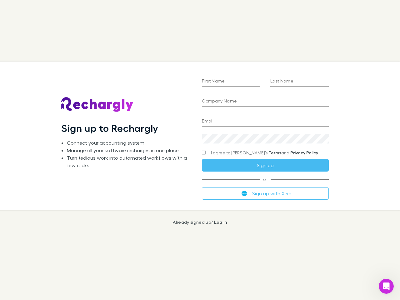
click at [200, 150] on div "First Name Last Name Company Name Email Create a password I agree to Rechargly’…" at bounding box center [265, 136] width 137 height 148
click at [231, 82] on input "First Name" at bounding box center [231, 82] width 59 height 10
click at [300, 82] on input "Last Name" at bounding box center [300, 82] width 59 height 10
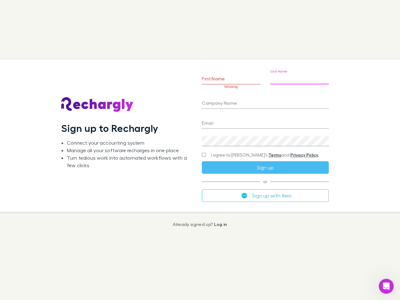
click at [265, 102] on input "Company Name" at bounding box center [265, 104] width 127 height 10
click at [265, 122] on input "Email" at bounding box center [265, 124] width 127 height 10
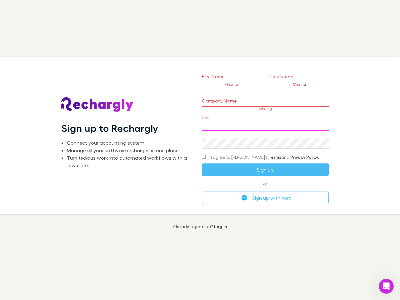
click at [265, 139] on div "Create a password" at bounding box center [265, 141] width 127 height 15
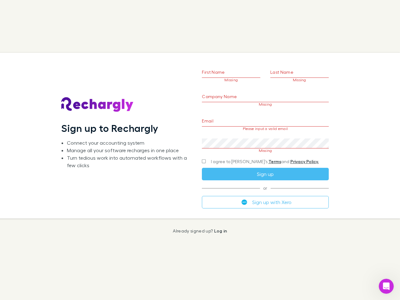
click at [253, 153] on form "First Name Missing Last Name Missing Company Name Missing Email Please input a …" at bounding box center [265, 128] width 127 height 160
